Goal: Communication & Community: Connect with others

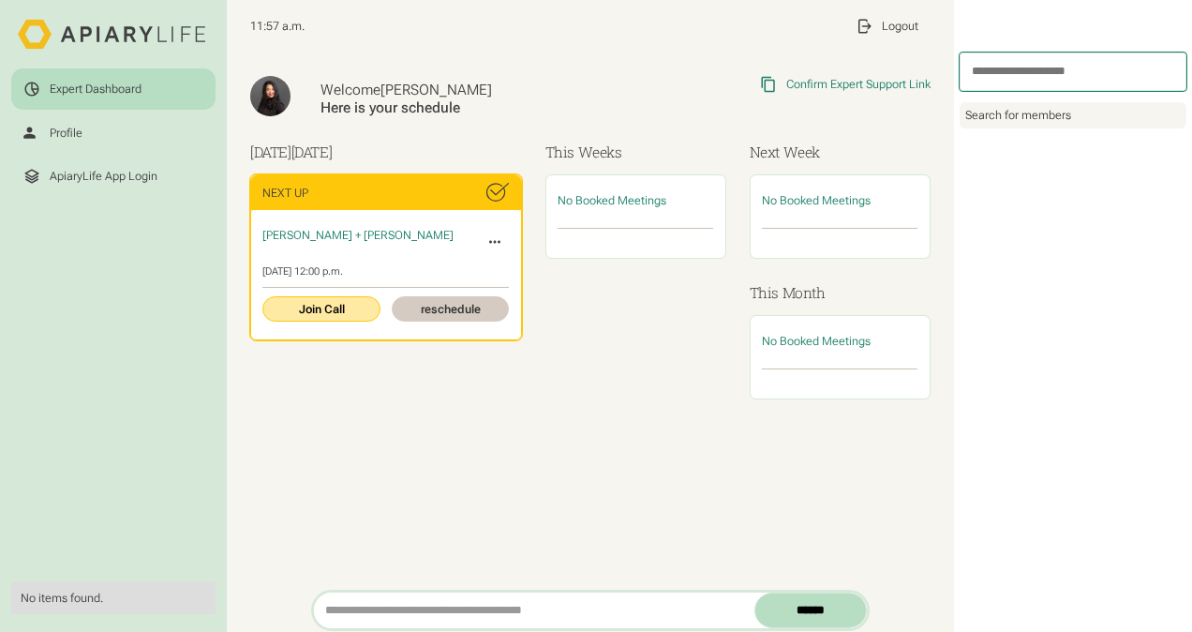
click at [309, 305] on link "Join Call" at bounding box center [320, 308] width 117 height 25
